Goal: Task Accomplishment & Management: Manage account settings

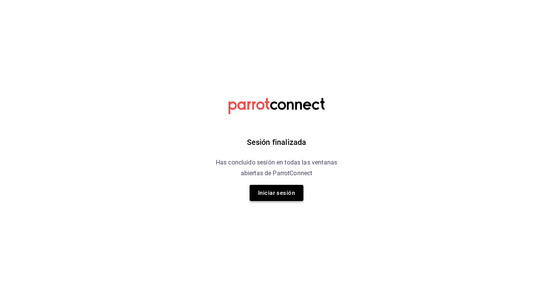
click at [265, 185] on button "Iniciar sesión" at bounding box center [276, 193] width 54 height 16
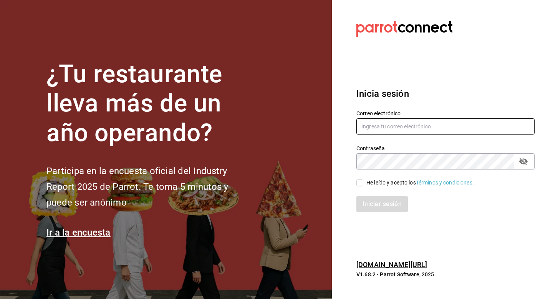
click at [402, 124] on input "text" at bounding box center [445, 126] width 178 height 16
type input "veroyun72@gmail.com"
click at [362, 185] on input "He leído y acepto los Términos y condiciones." at bounding box center [359, 182] width 7 height 7
checkbox input "true"
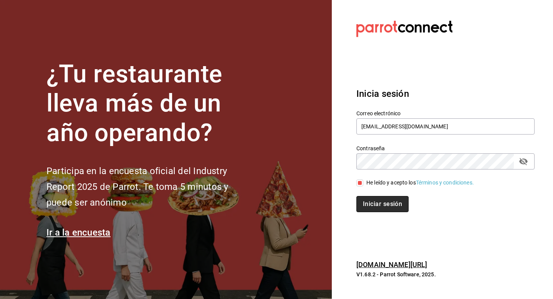
click at [374, 202] on button "Iniciar sesión" at bounding box center [382, 204] width 52 height 16
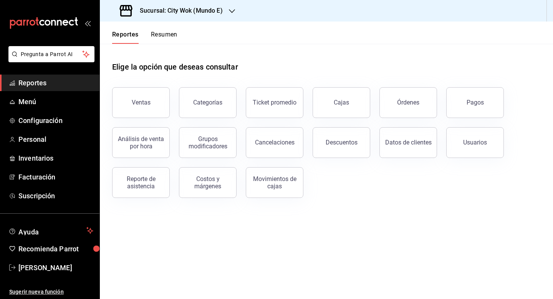
click at [161, 33] on button "Resumen" at bounding box center [164, 37] width 26 height 13
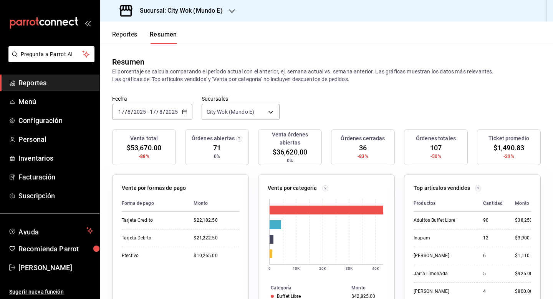
click at [209, 15] on div "Sucursal: City Wok (Mundo E)" at bounding box center [172, 10] width 132 height 21
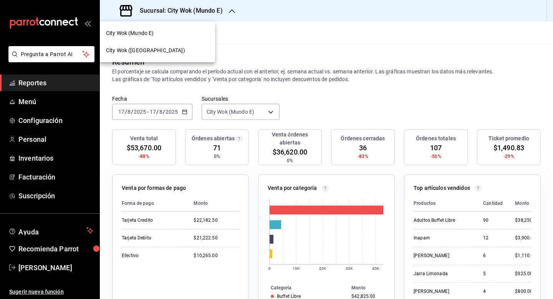
click at [184, 52] on div "City Wok ([GEOGRAPHIC_DATA])" at bounding box center [157, 50] width 103 height 8
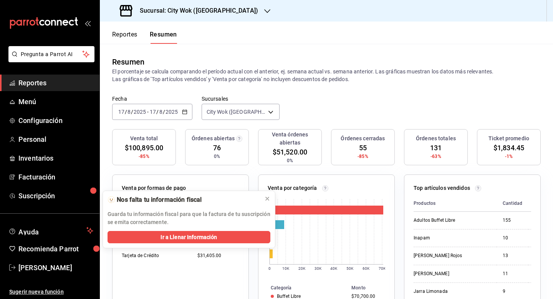
click at [137, 111] on input "2025" at bounding box center [139, 112] width 13 height 6
click at [138, 158] on li "Ayer" at bounding box center [148, 152] width 72 height 17
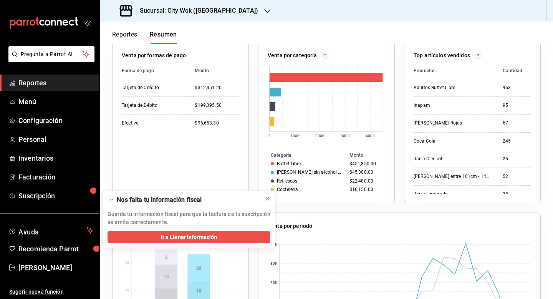
scroll to position [133, 0]
click at [268, 198] on icon at bounding box center [267, 198] width 6 height 6
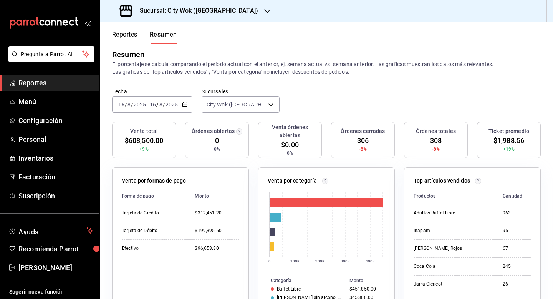
scroll to position [0, 0]
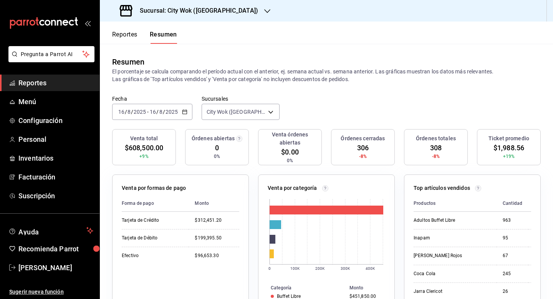
click at [188, 114] on div "2025-08-16 16 / 8 / 2025 - 2025-08-16 16 / 8 / 2025" at bounding box center [152, 112] width 80 height 16
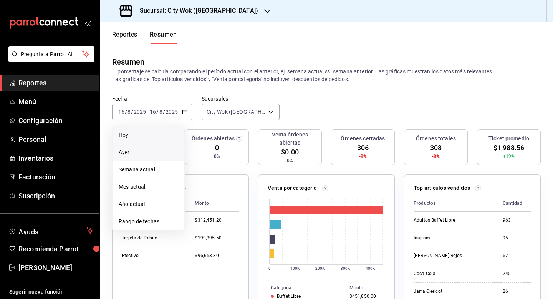
click at [157, 135] on span "Hoy" at bounding box center [148, 135] width 59 height 8
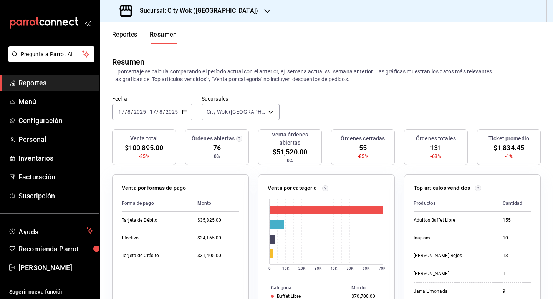
scroll to position [21, 0]
